Goal: Information Seeking & Learning: Compare options

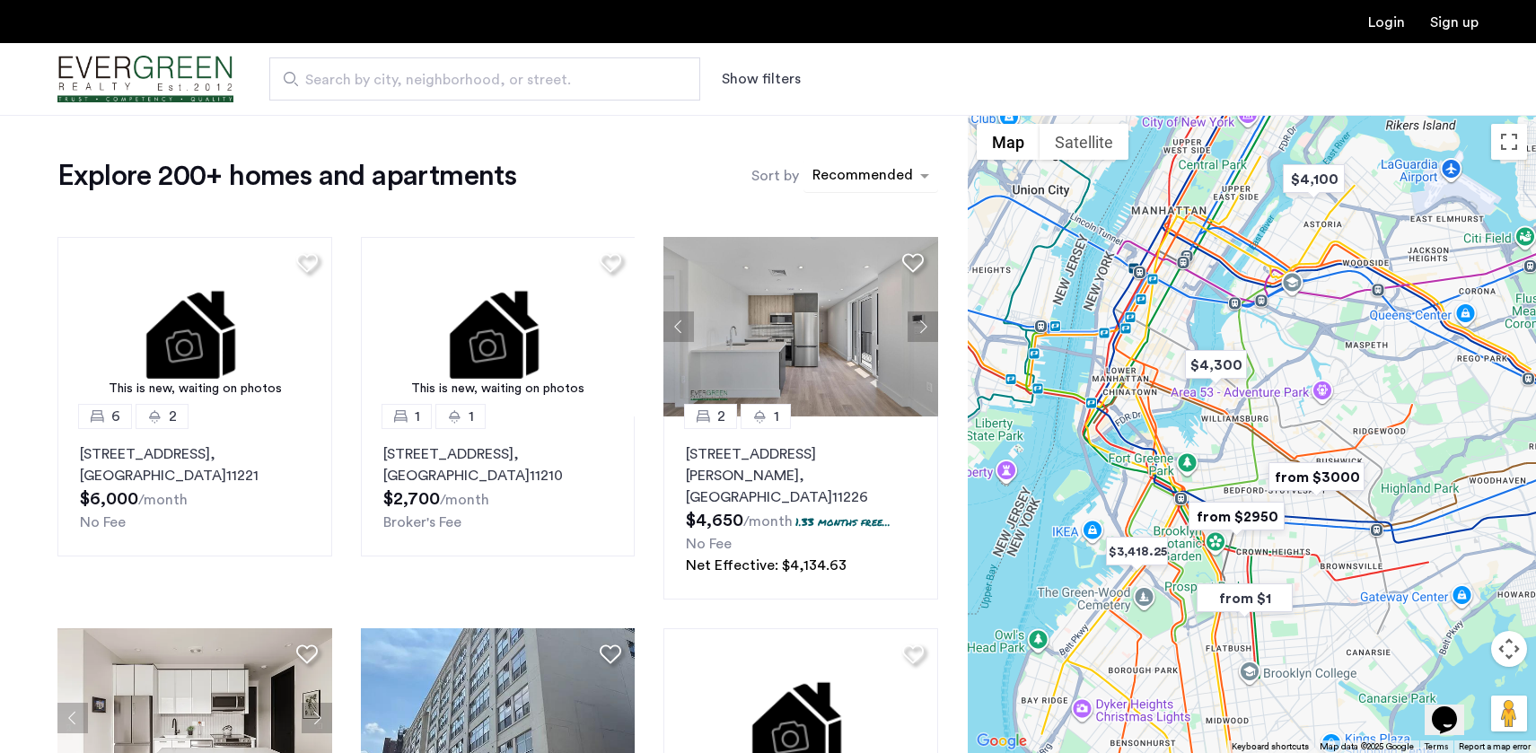
click at [896, 187] on div "sort-apartment" at bounding box center [863, 178] width 106 height 24
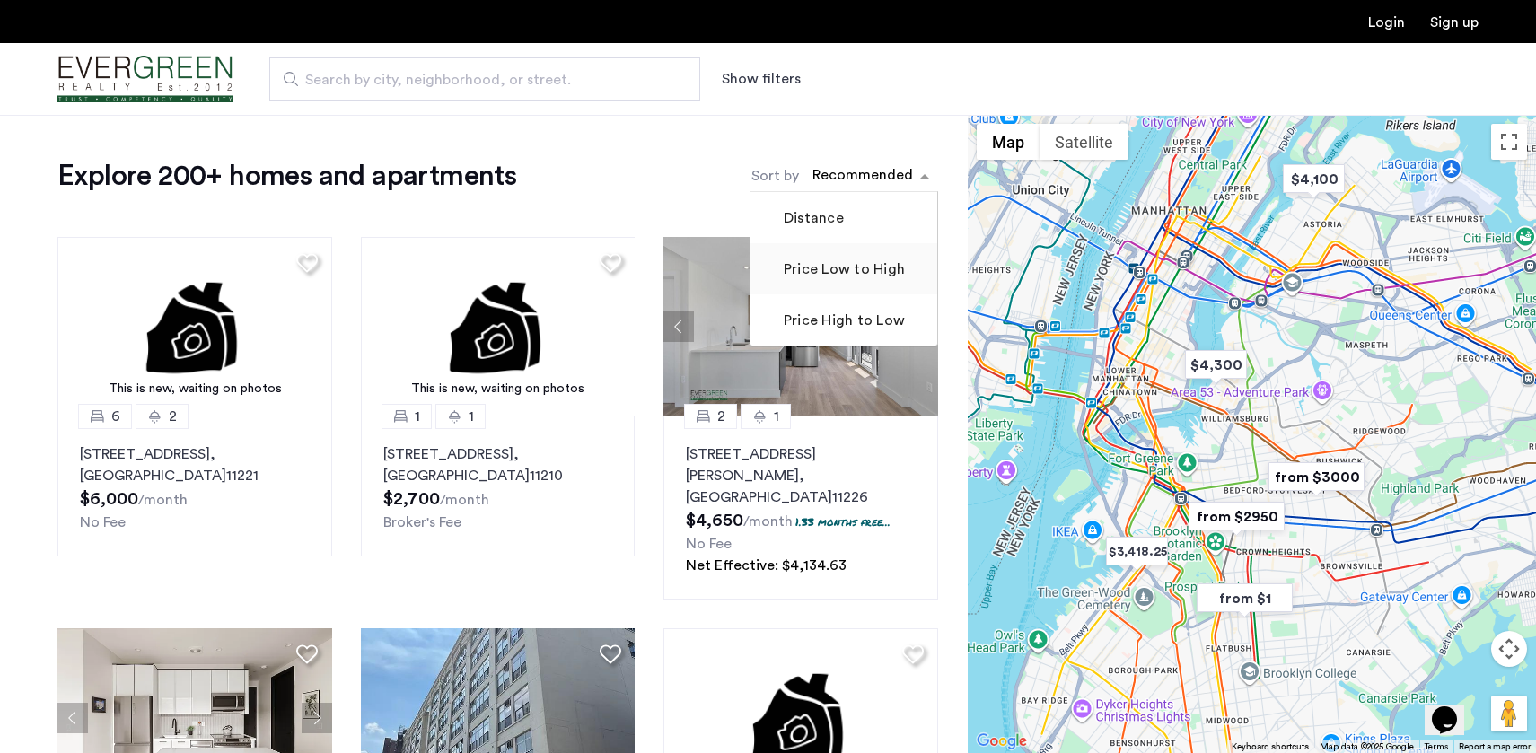
click at [846, 273] on label "Price Low to High" at bounding box center [842, 270] width 125 height 22
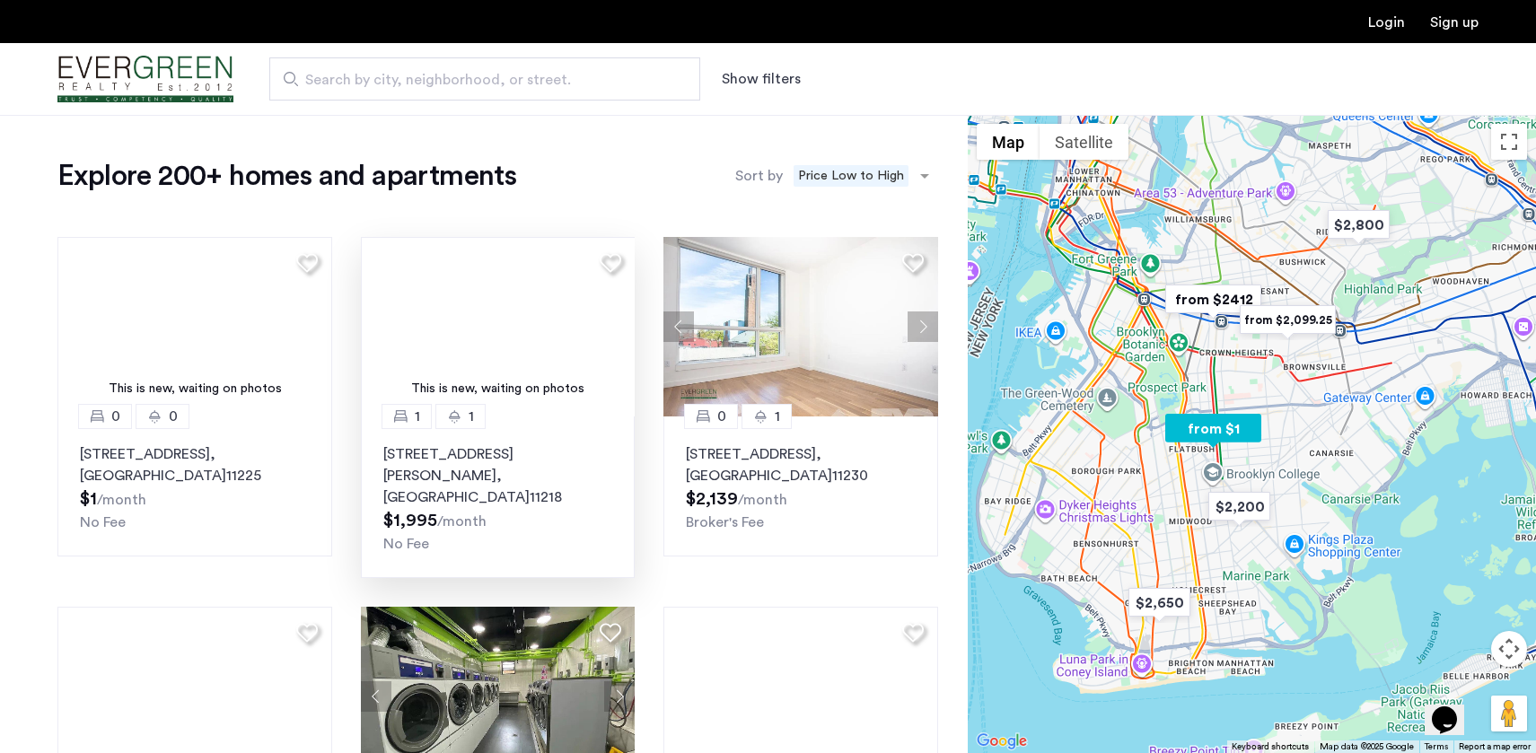
drag, startPoint x: 508, startPoint y: 480, endPoint x: 468, endPoint y: 480, distance: 40.4
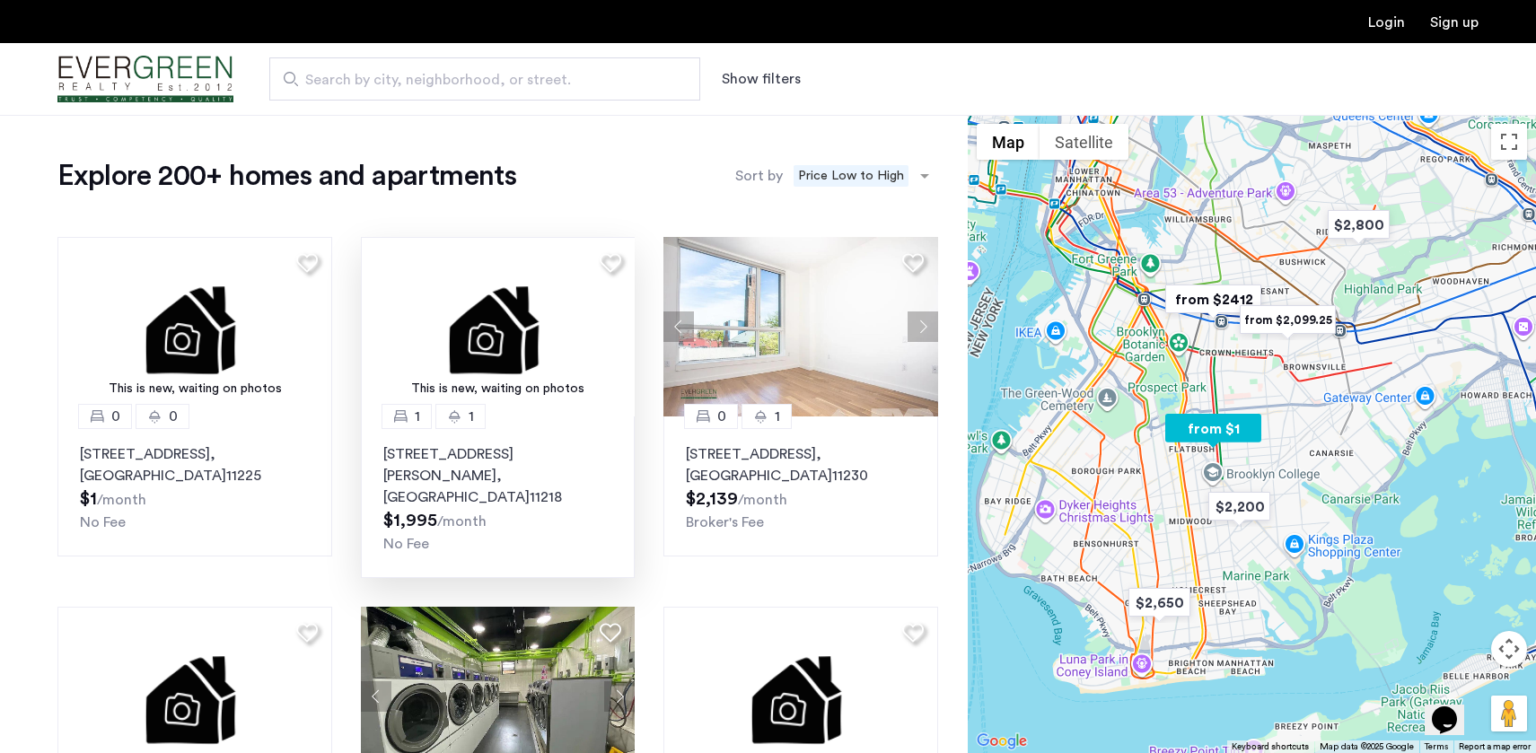
click at [421, 465] on p "[STREET_ADDRESS][PERSON_NAME]" at bounding box center [498, 476] width 230 height 65
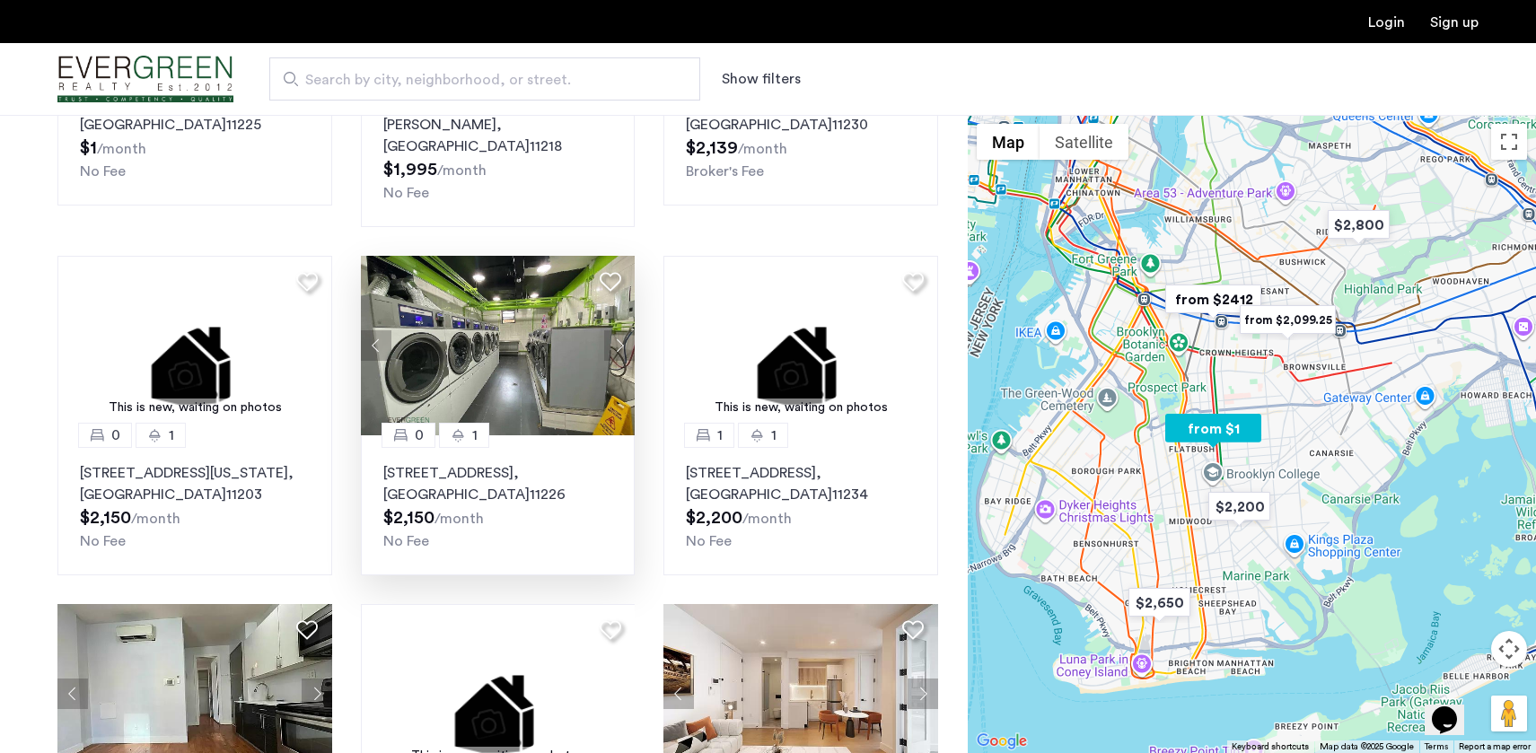
scroll to position [526, 0]
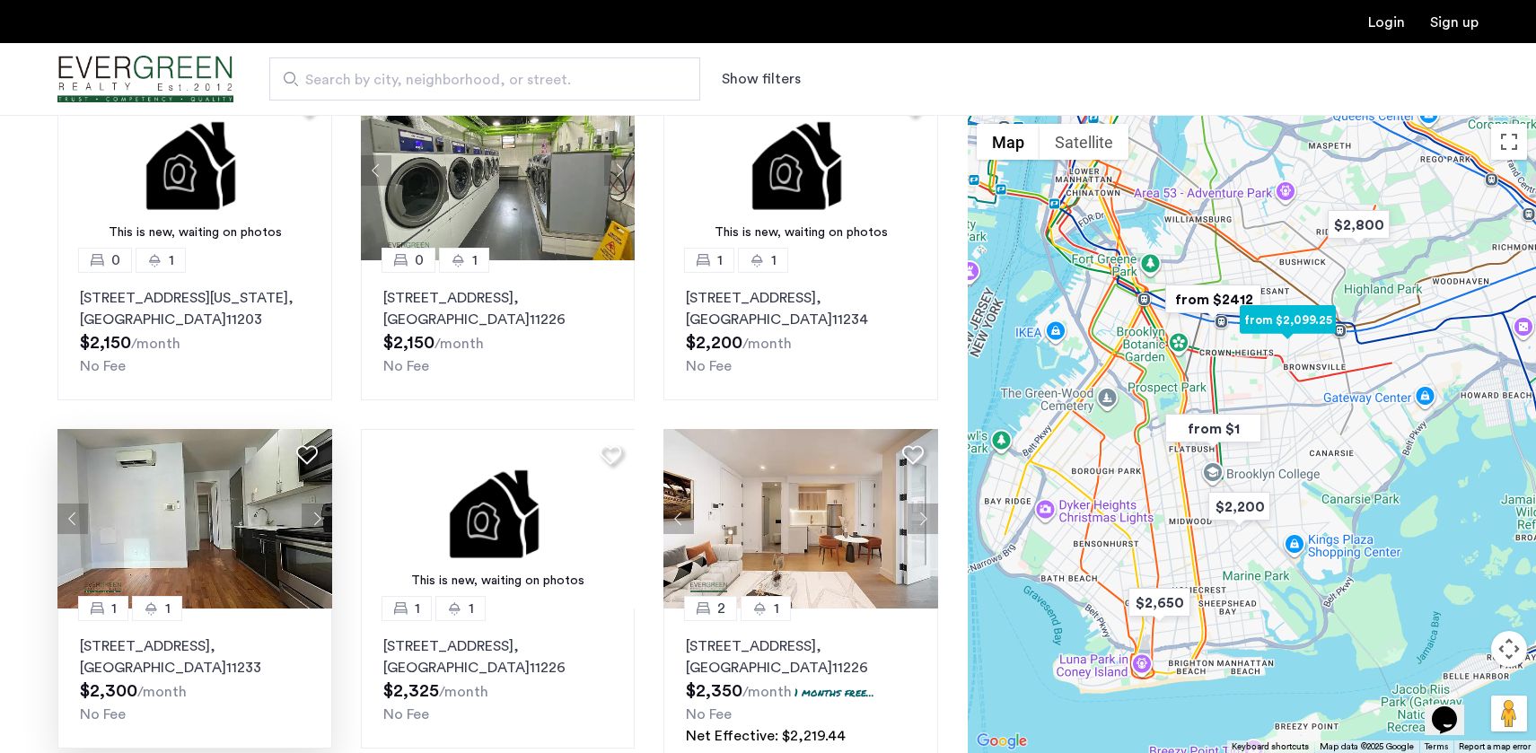
click at [173, 640] on p "[STREET_ADDRESS]" at bounding box center [195, 657] width 230 height 43
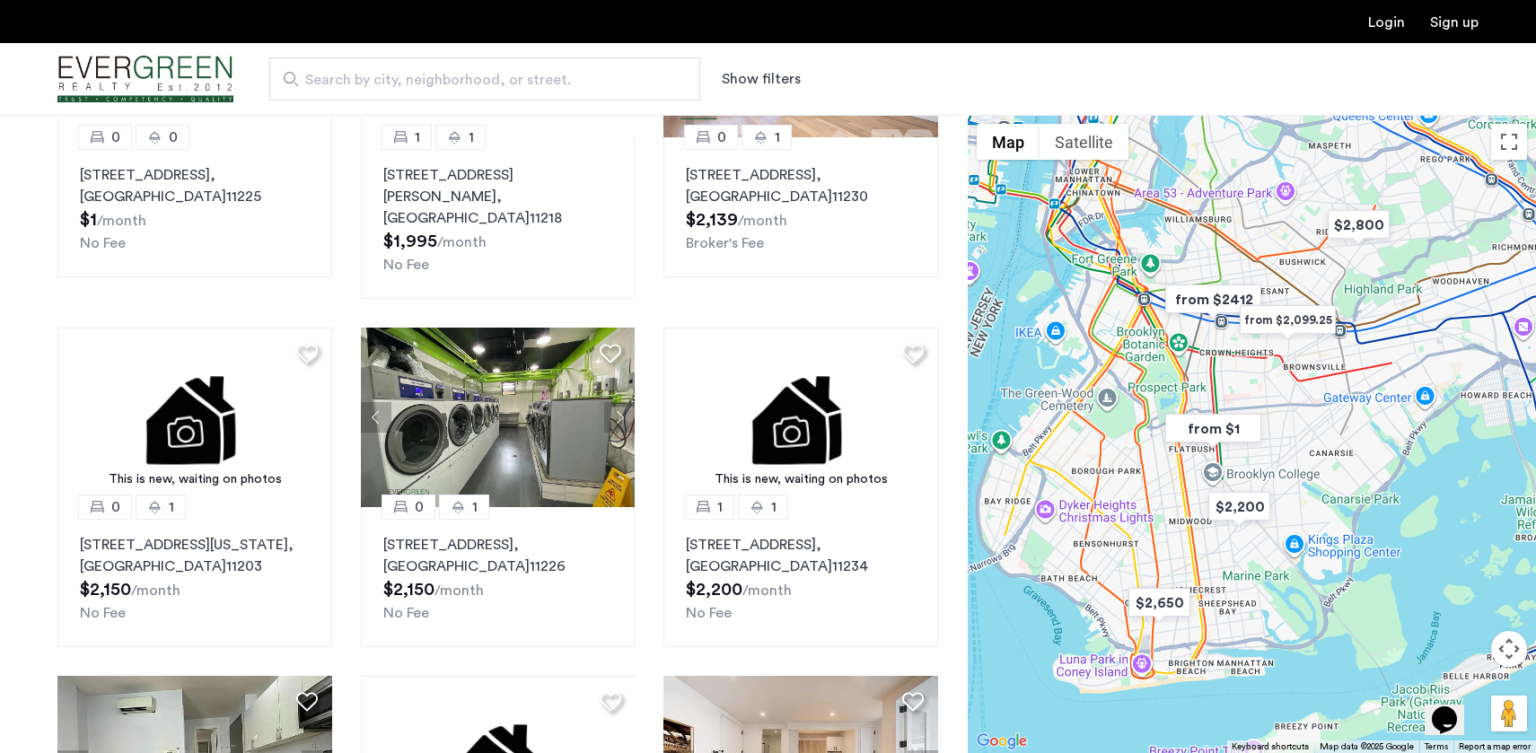
scroll to position [209, 0]
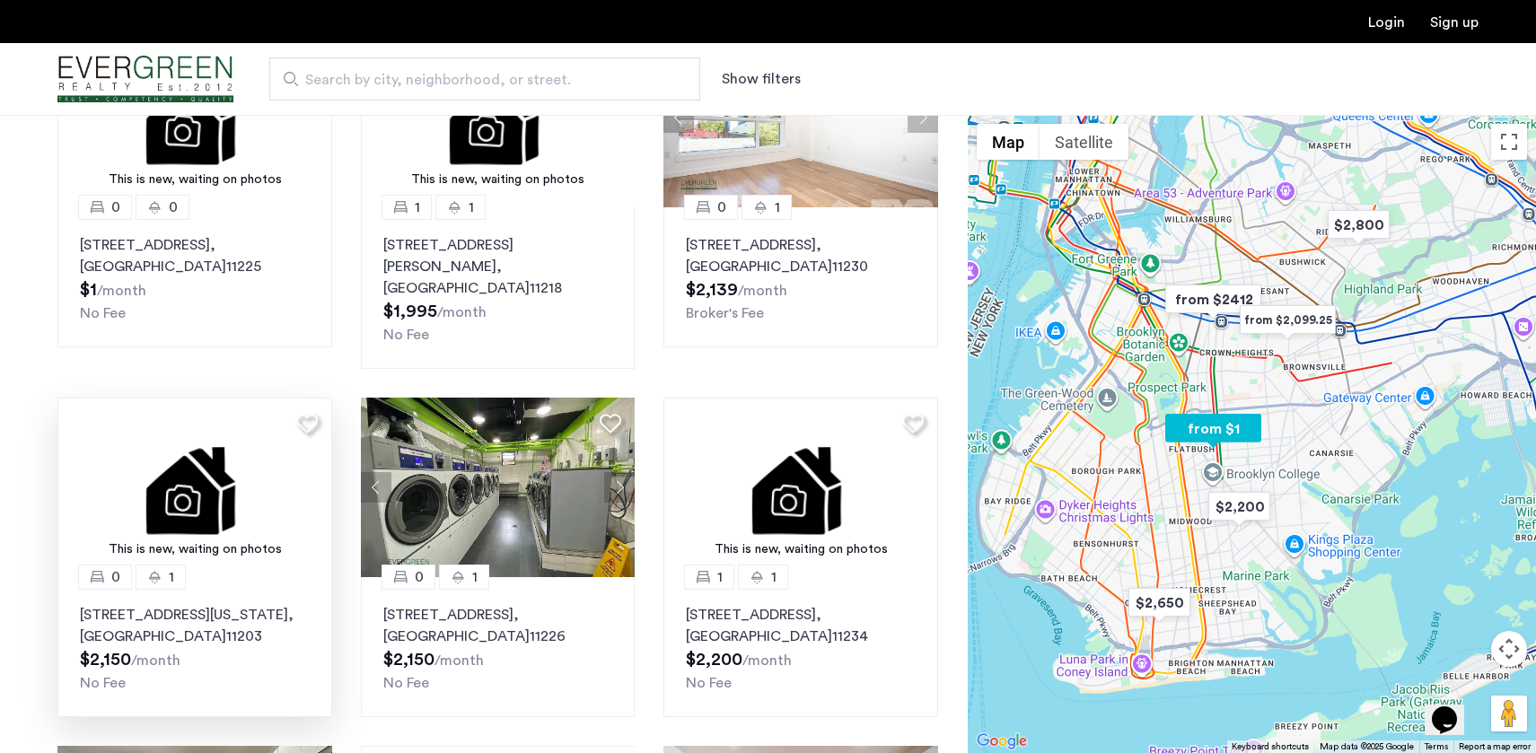
click at [120, 604] on p "[STREET_ADDRESS][US_STATE]" at bounding box center [195, 625] width 230 height 43
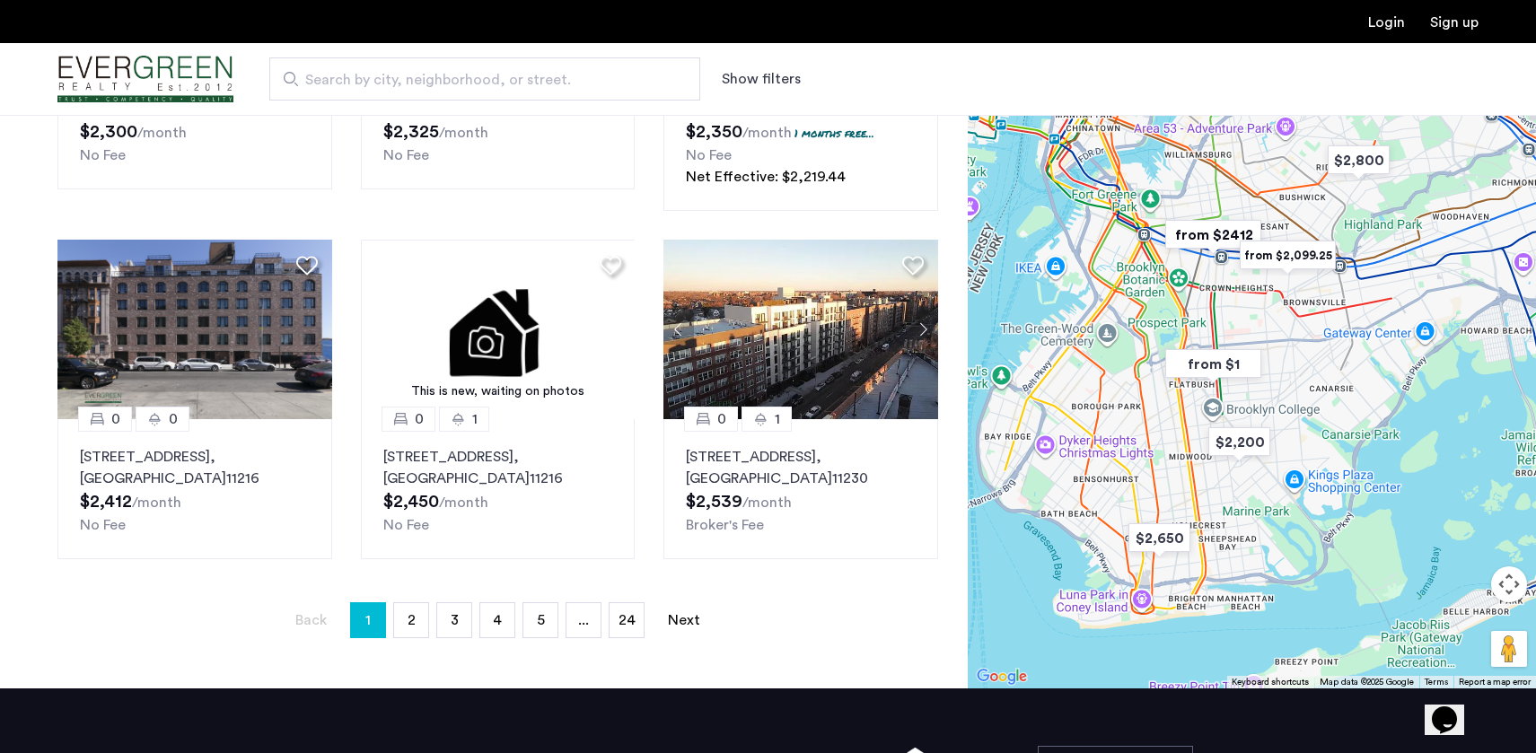
scroll to position [1184, 0]
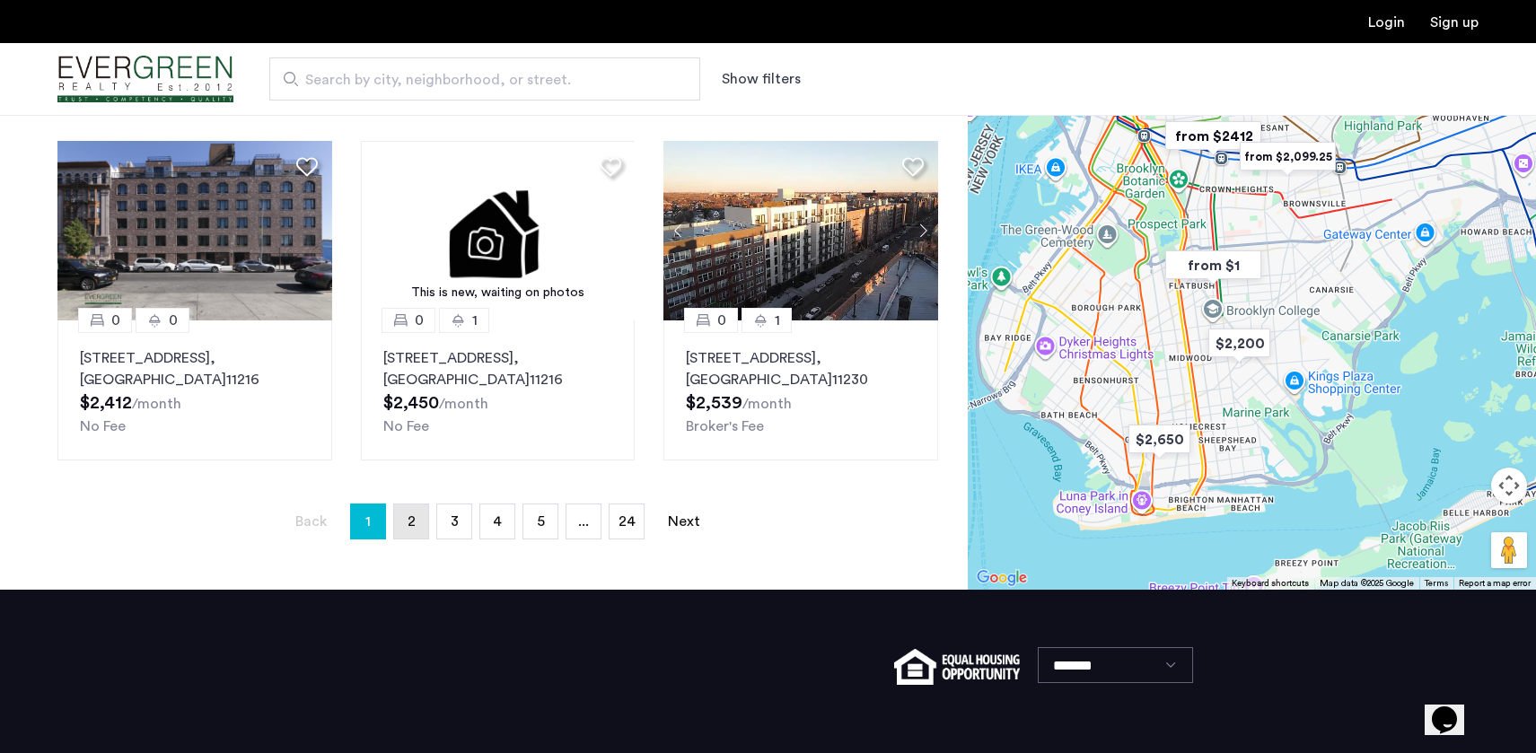
click at [414, 515] on span "2" at bounding box center [412, 522] width 8 height 14
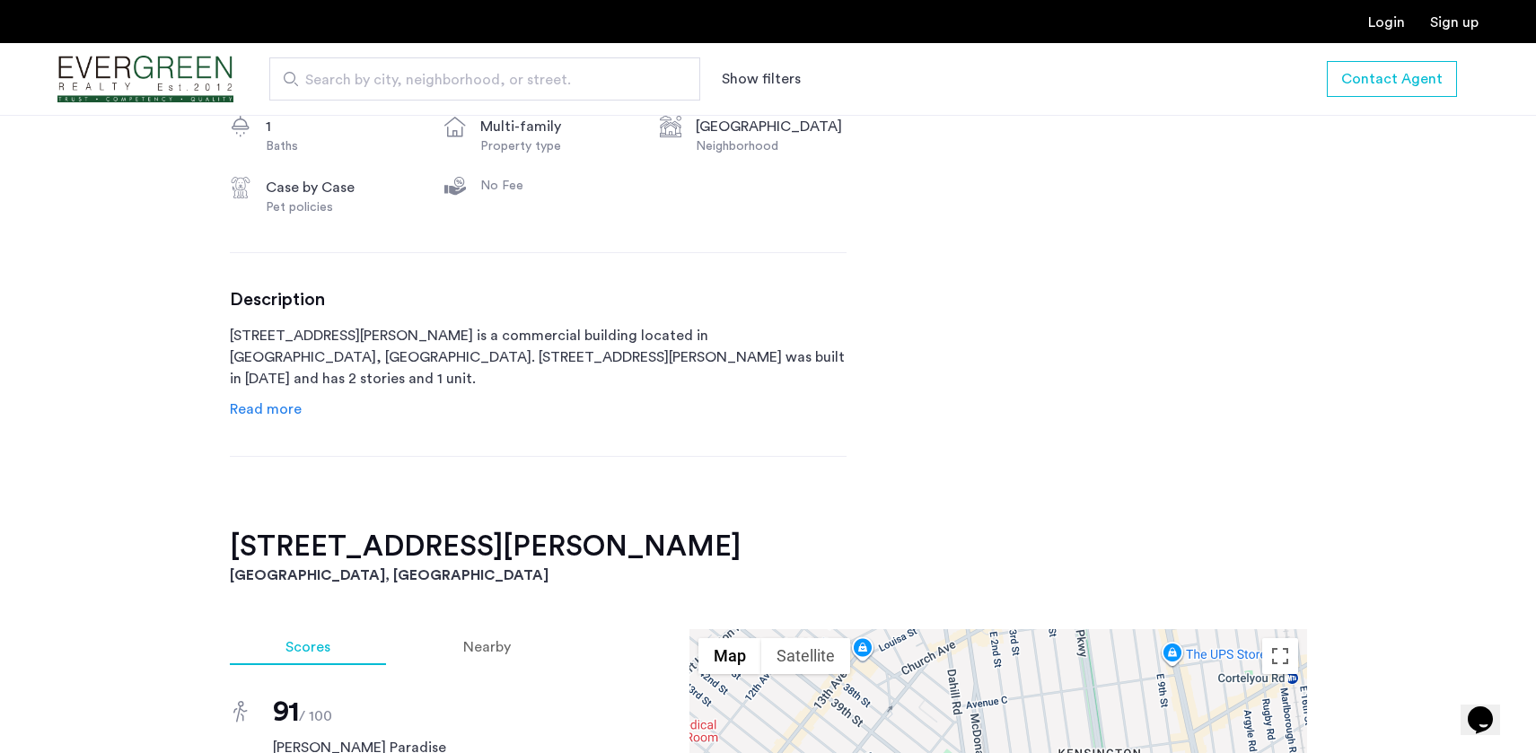
scroll to position [644, 0]
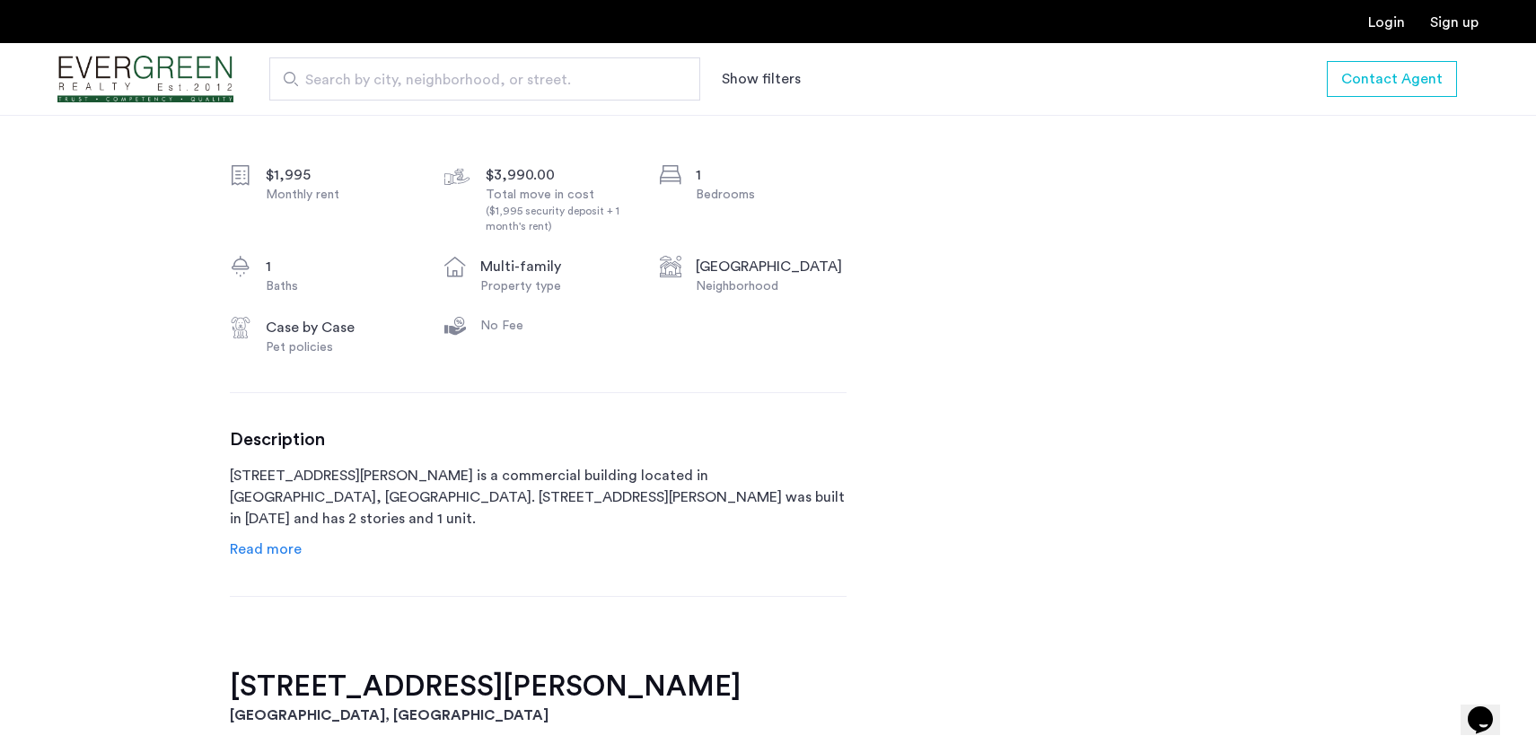
click at [286, 548] on span "Read more" at bounding box center [266, 549] width 72 height 14
click at [369, 478] on p "[STREET_ADDRESS][PERSON_NAME] is a commercial building located in [GEOGRAPHIC_D…" at bounding box center [538, 497] width 617 height 65
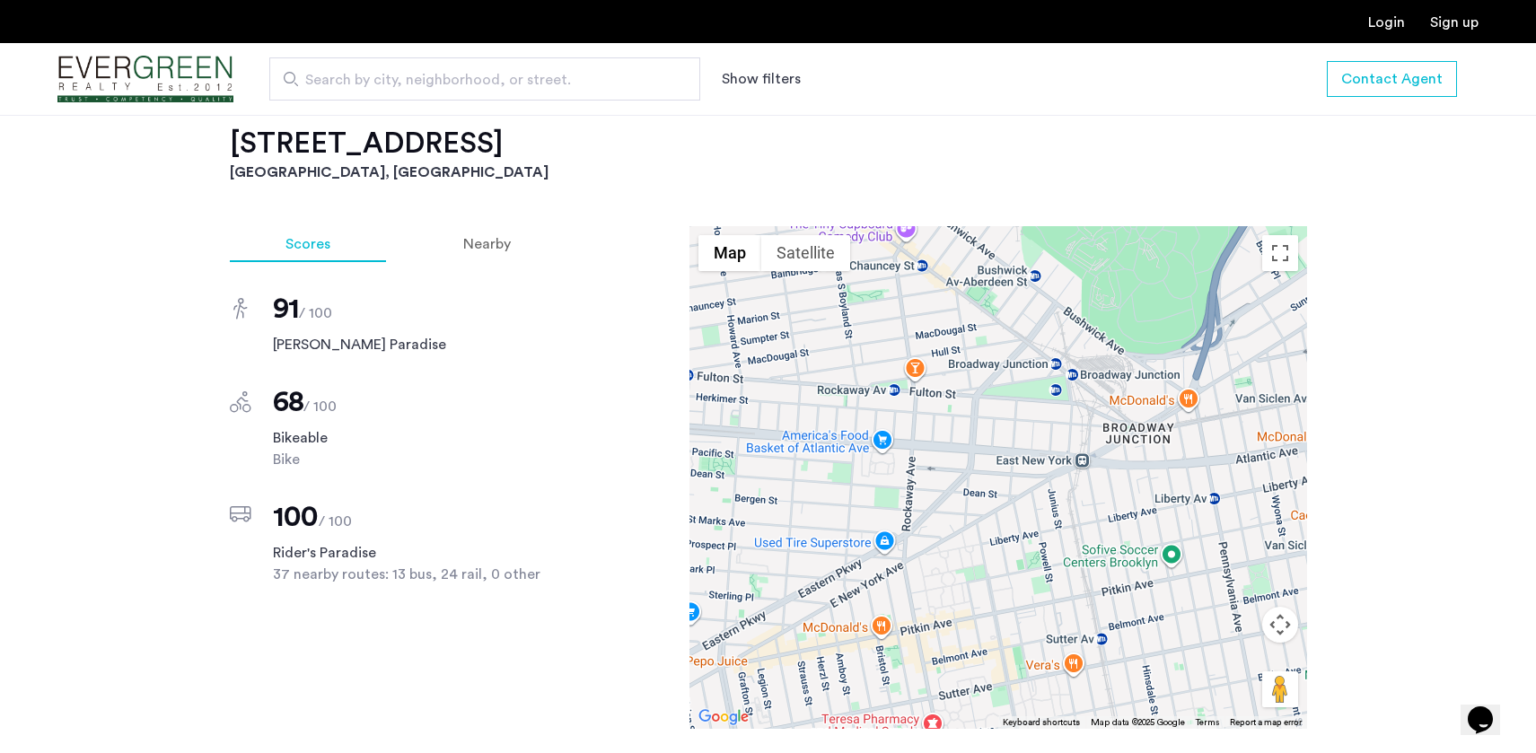
scroll to position [1368, 0]
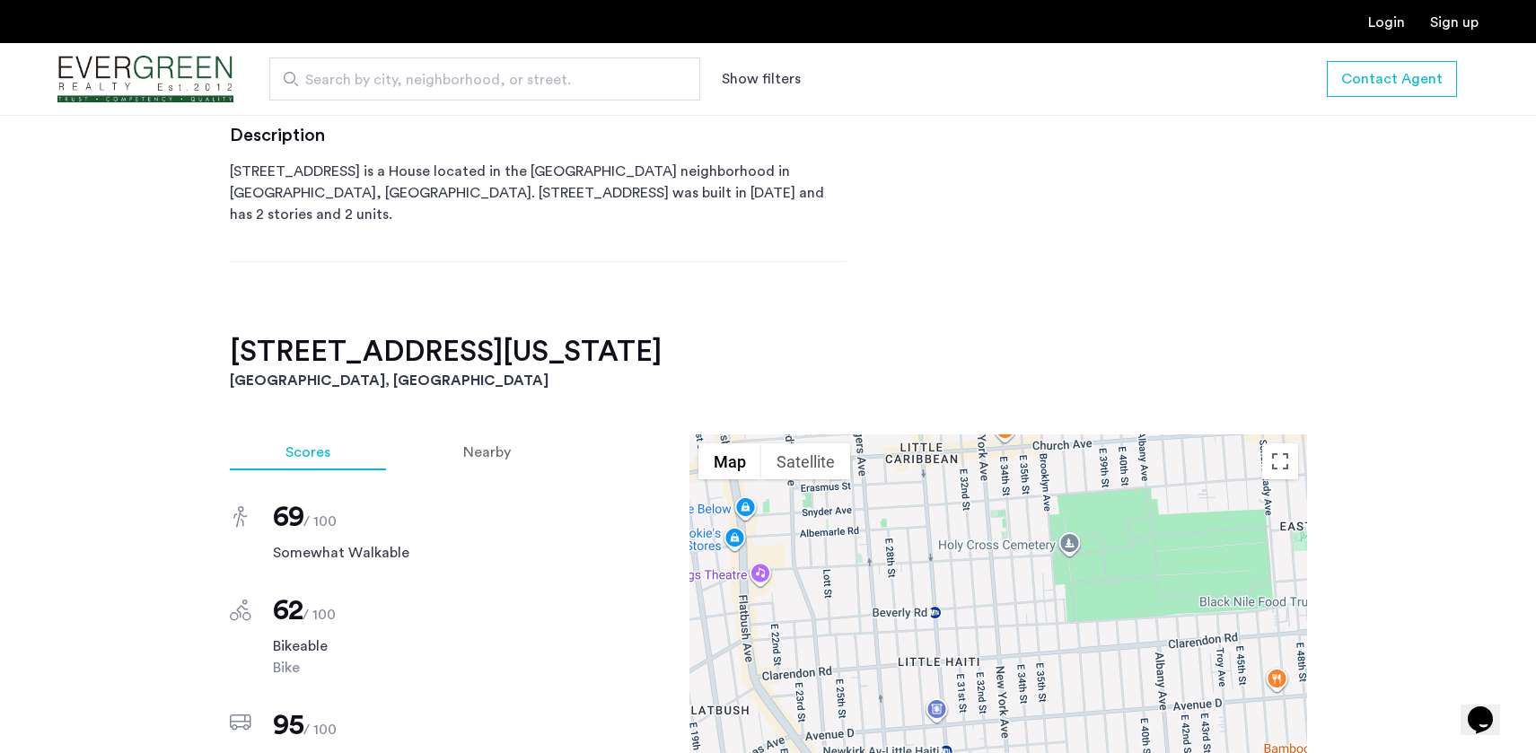
scroll to position [1146, 0]
